Goal: Information Seeking & Learning: Learn about a topic

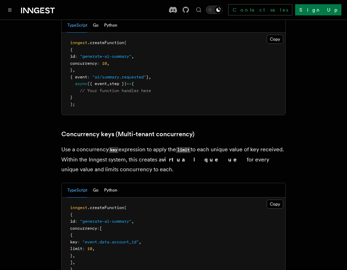
click at [174, 63] on pre "inngest .createFunction ( { id : "generate-ai-summary" , concurrency : 10 , } ,…" at bounding box center [174, 74] width 224 height 82
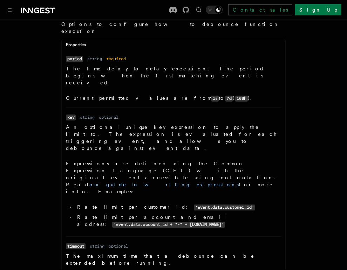
click at [181, 160] on p "Expressions are defined using the Common Expression Language (CEL) with the ori…" at bounding box center [173, 177] width 215 height 35
